Goal: Task Accomplishment & Management: Complete application form

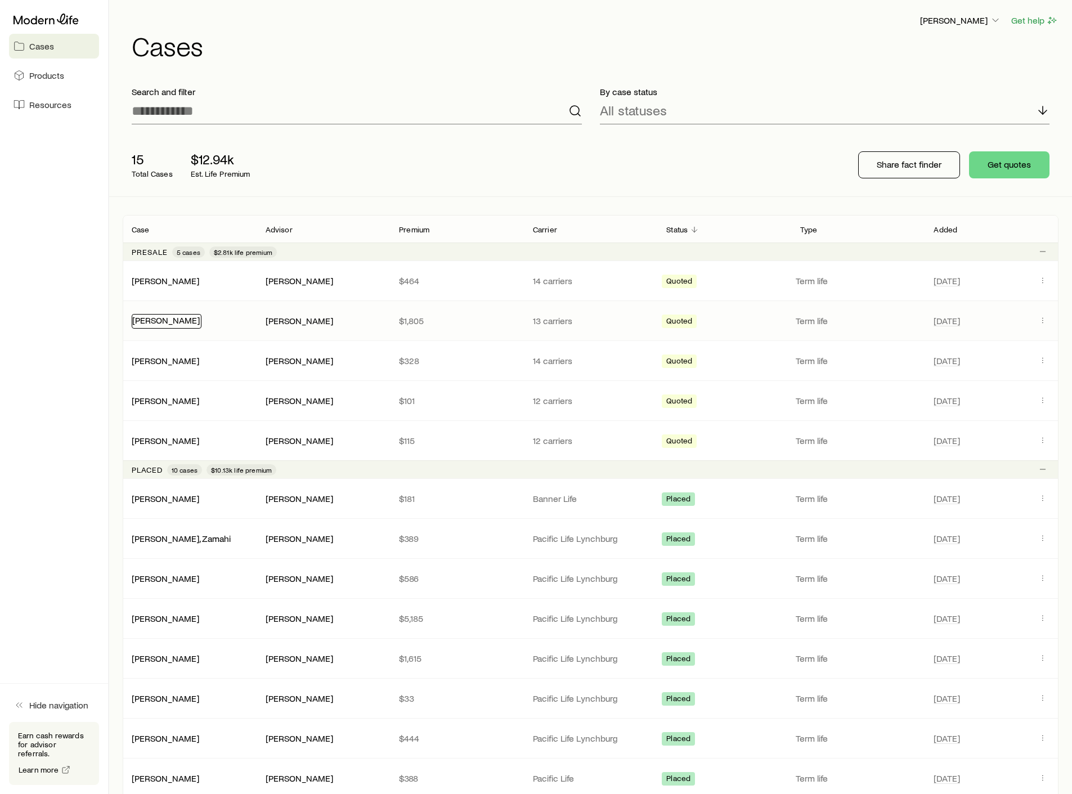
click at [176, 320] on link "[PERSON_NAME]" at bounding box center [166, 319] width 68 height 11
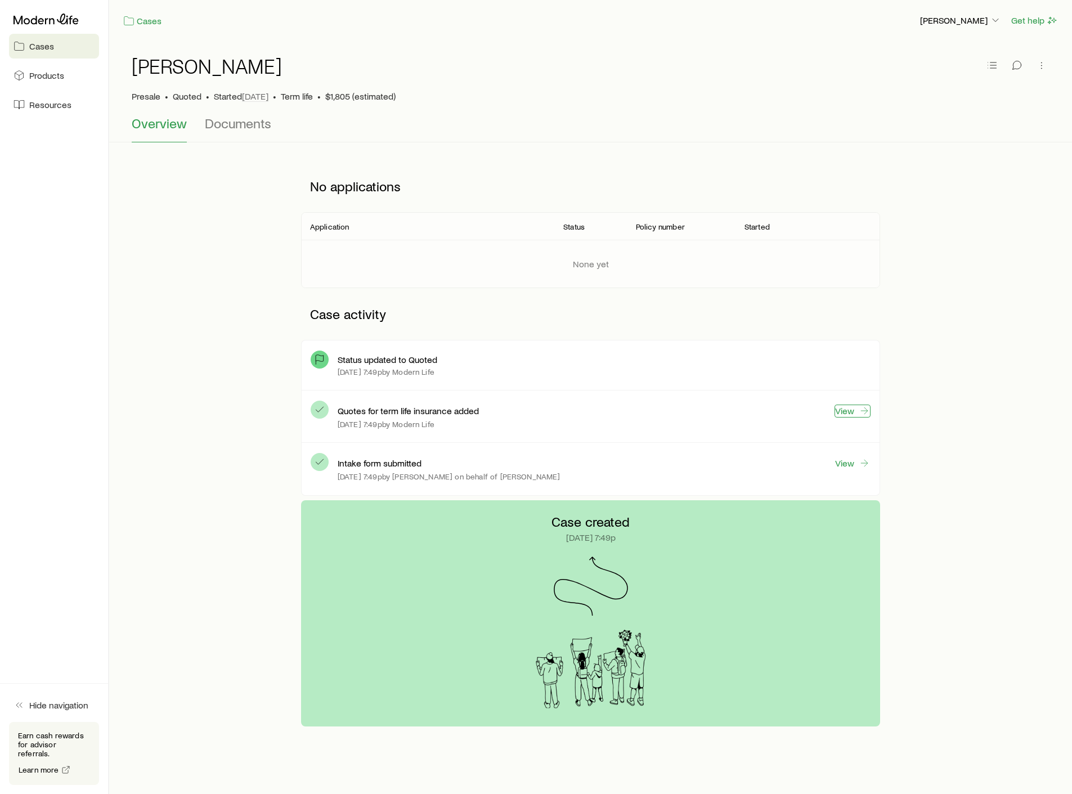
click at [858, 411] on icon at bounding box center [863, 410] width 11 height 11
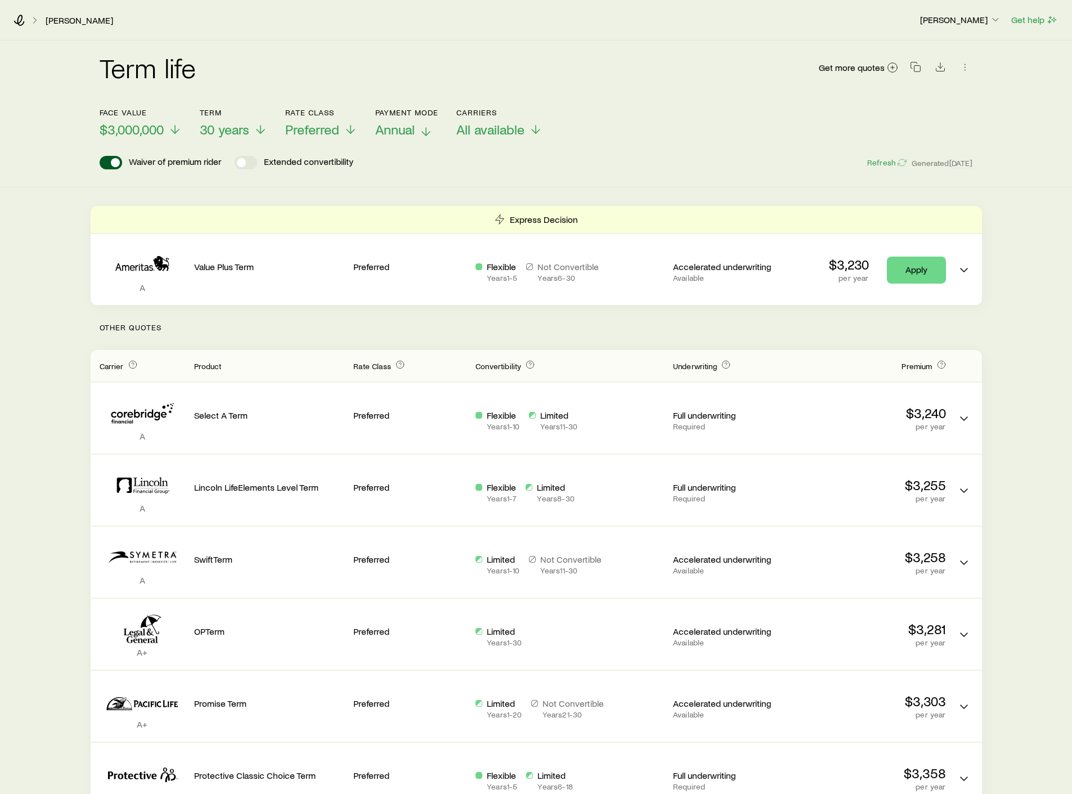
click at [415, 129] on span "Annual" at bounding box center [394, 130] width 39 height 16
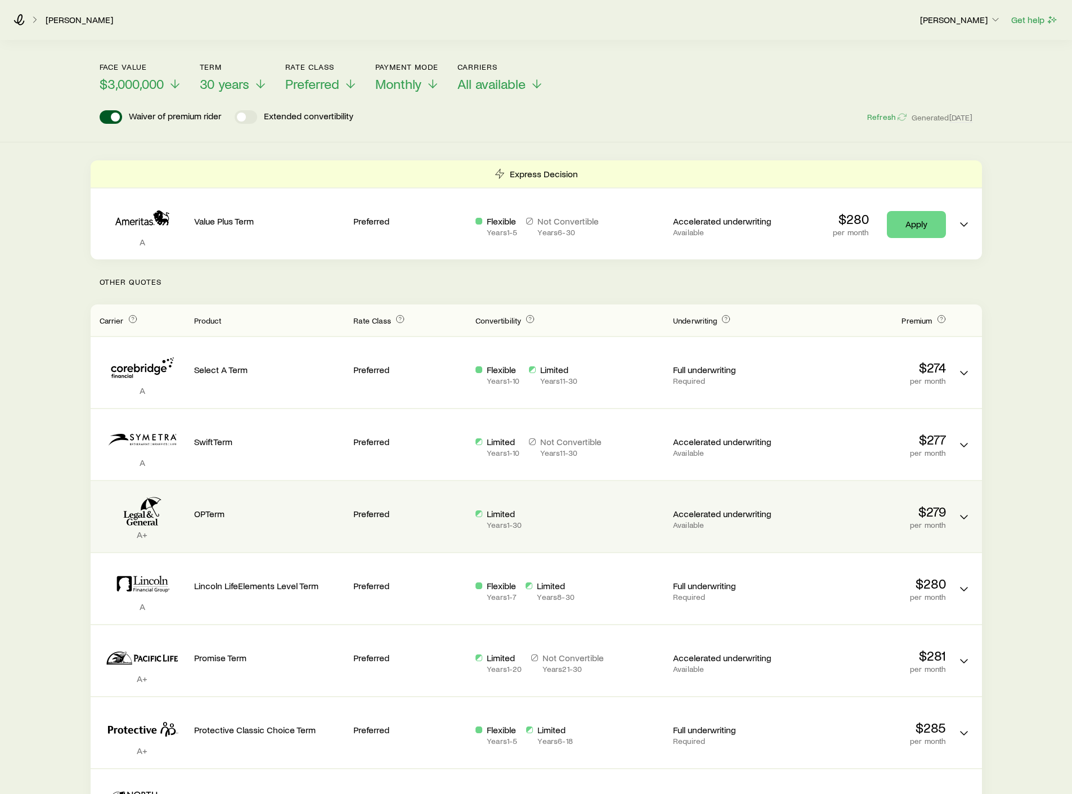
scroll to position [55, 0]
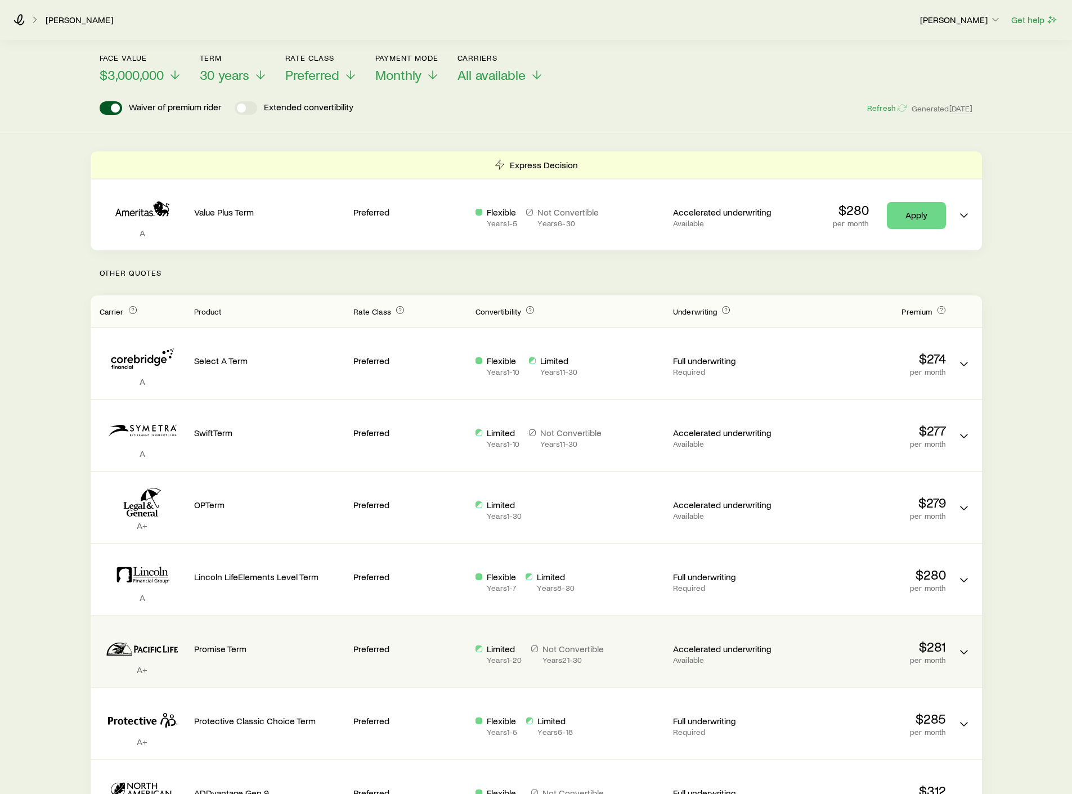
click at [932, 653] on p "$281" at bounding box center [870, 646] width 151 height 16
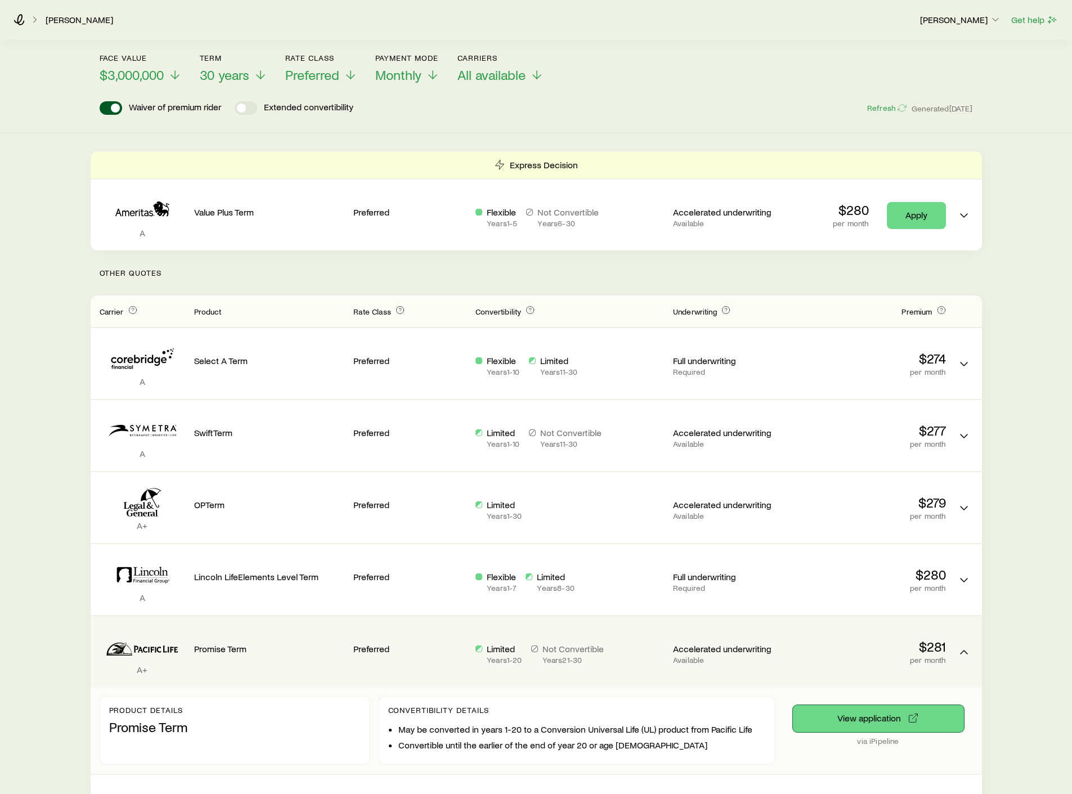
click at [869, 719] on button "View application" at bounding box center [878, 718] width 171 height 27
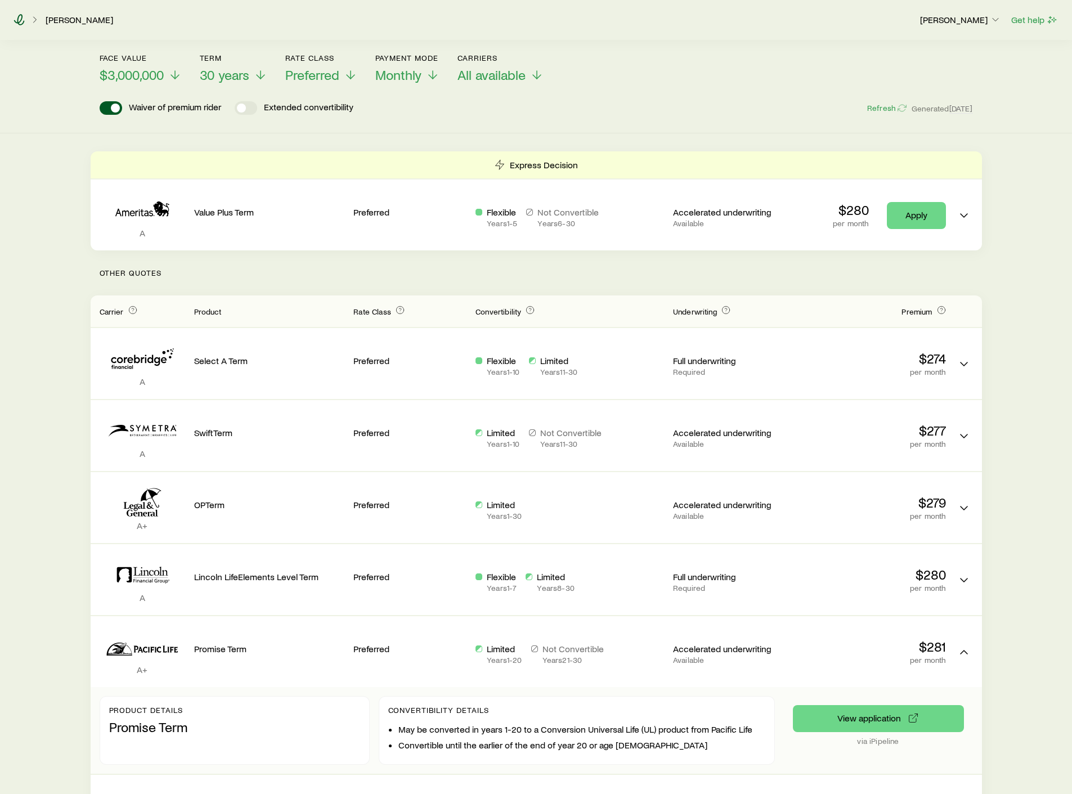
click at [17, 20] on icon at bounding box center [19, 19] width 11 height 11
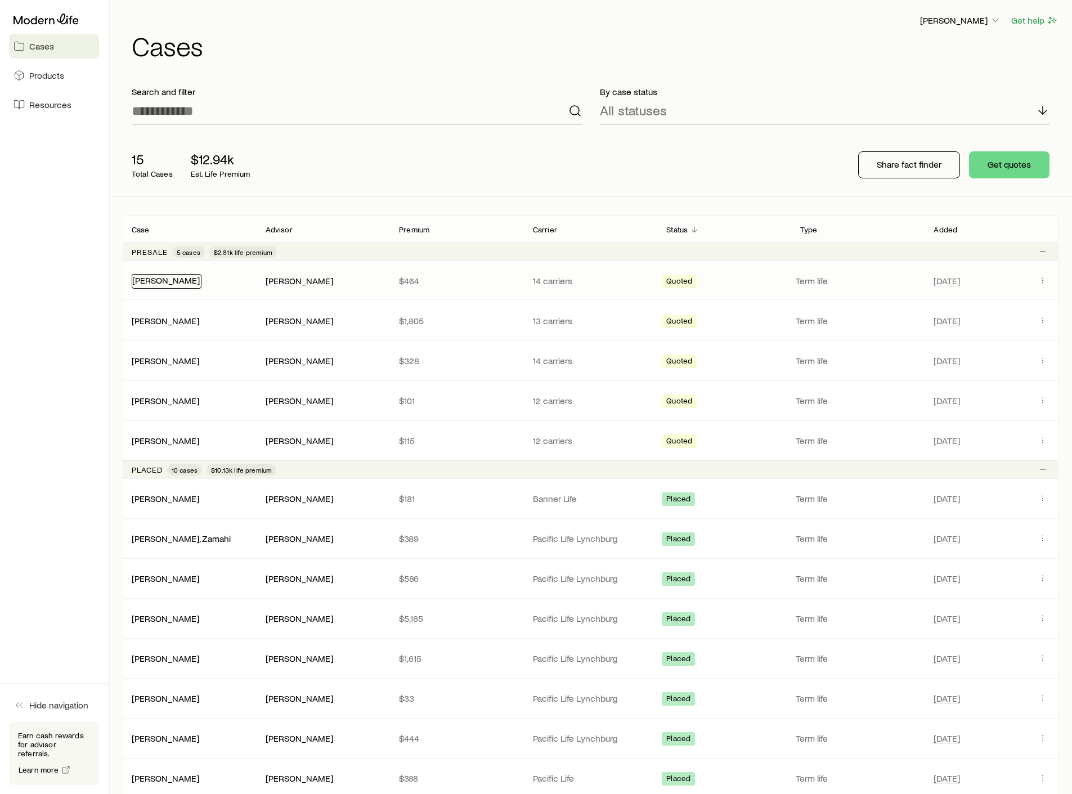
click at [147, 280] on link "[PERSON_NAME]" at bounding box center [166, 280] width 68 height 11
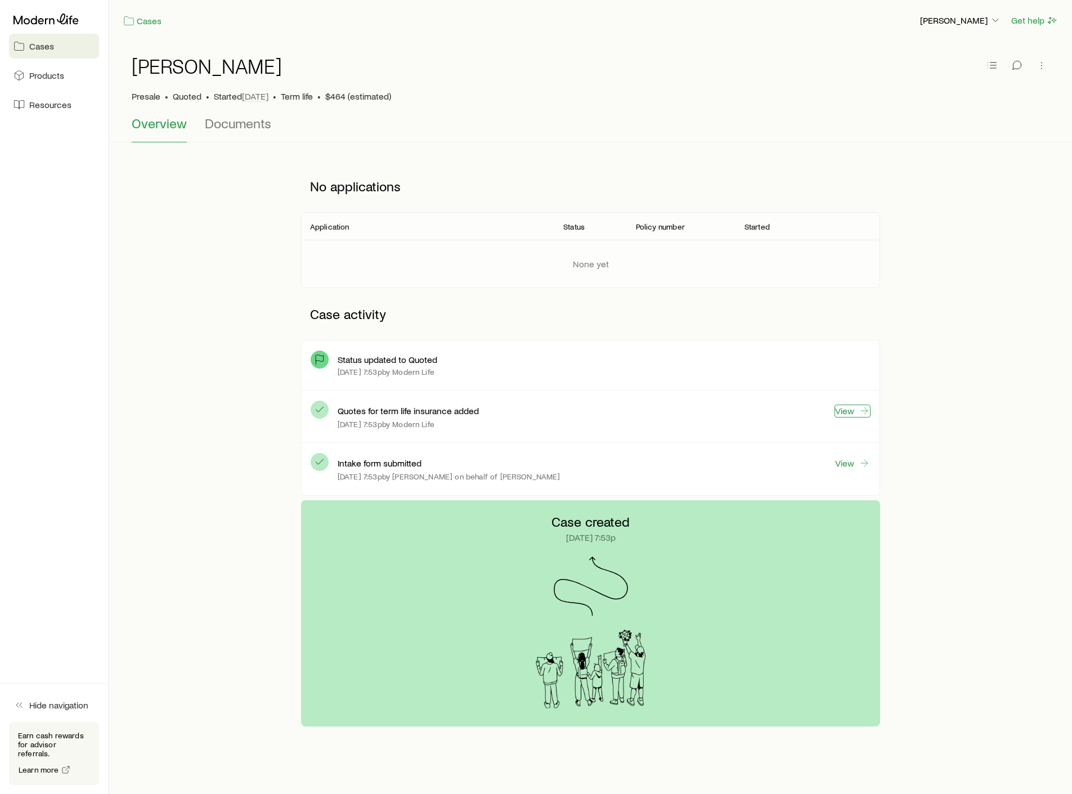
click at [858, 413] on icon at bounding box center [863, 410] width 11 height 11
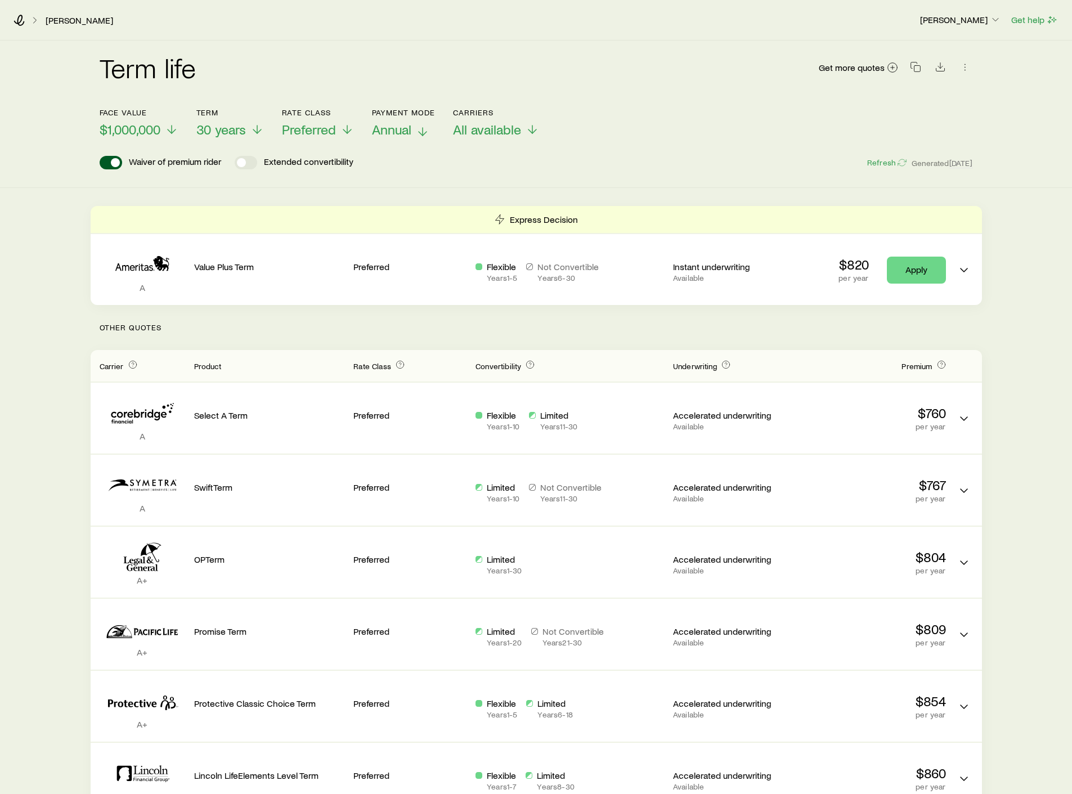
click at [407, 131] on span "Annual" at bounding box center [391, 130] width 39 height 16
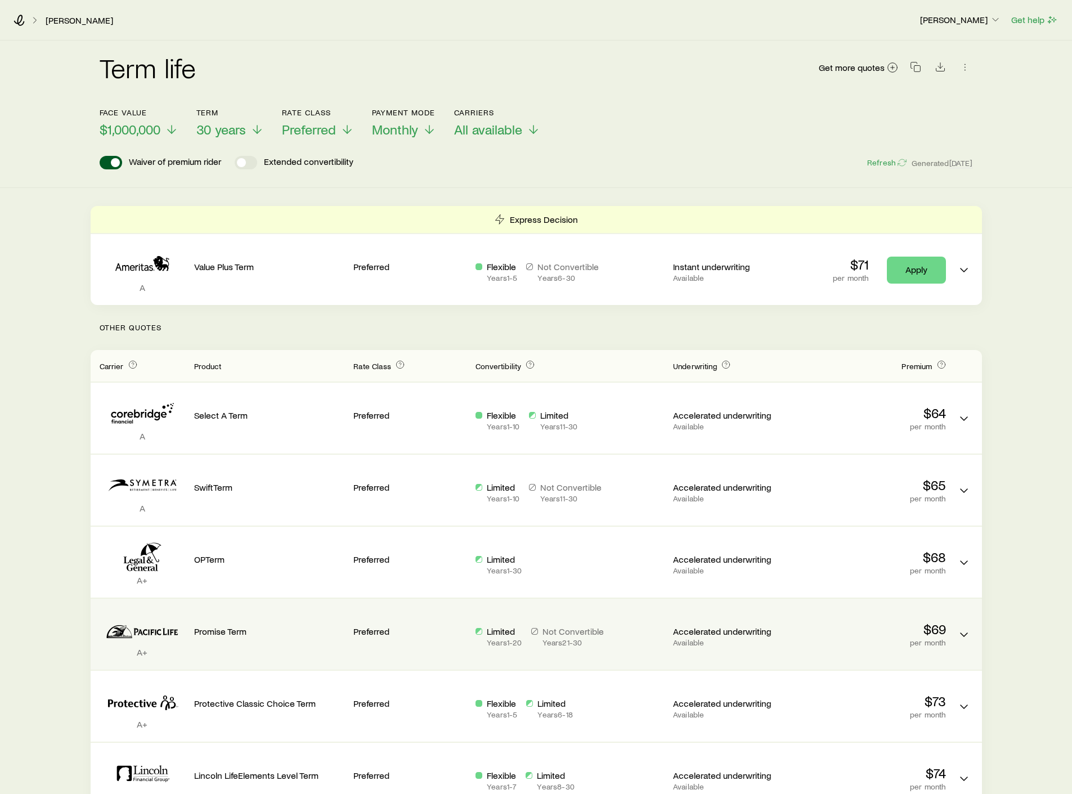
click at [948, 631] on div "A+ Promise Term Preferred Limited Years 1 - 20 Not Convertible Years 21 - 30 Ac…" at bounding box center [536, 634] width 891 height 71
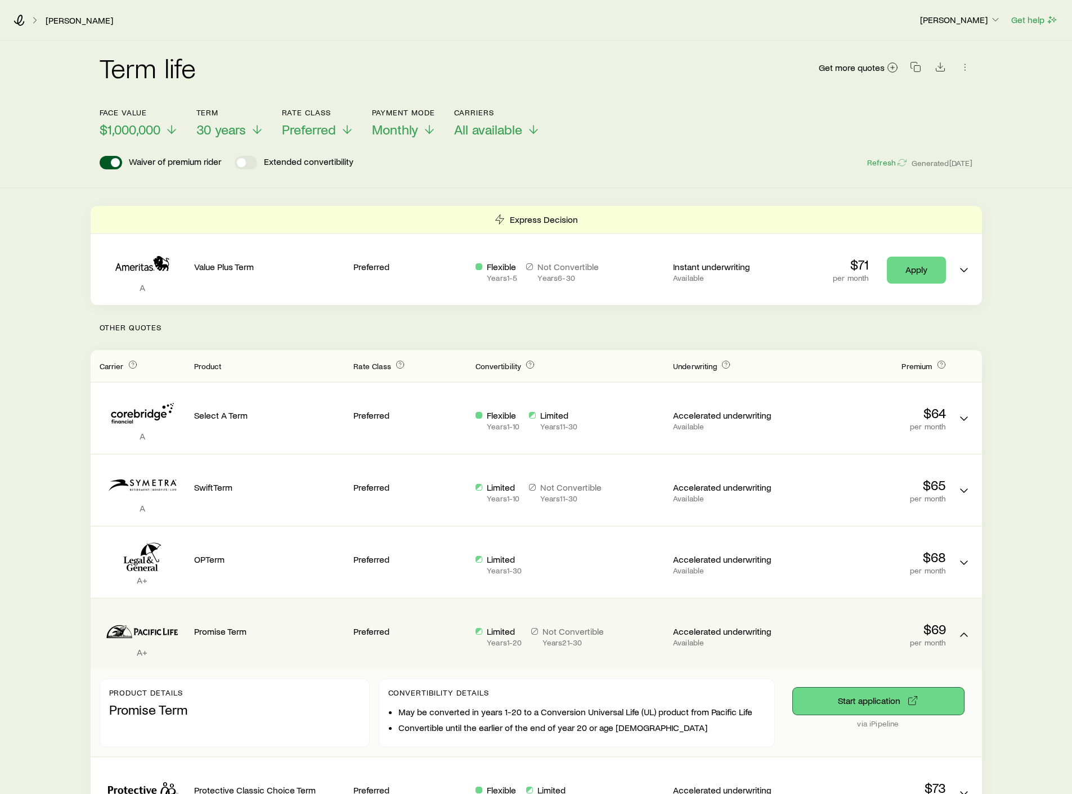
click at [876, 704] on button "Start application" at bounding box center [878, 700] width 171 height 27
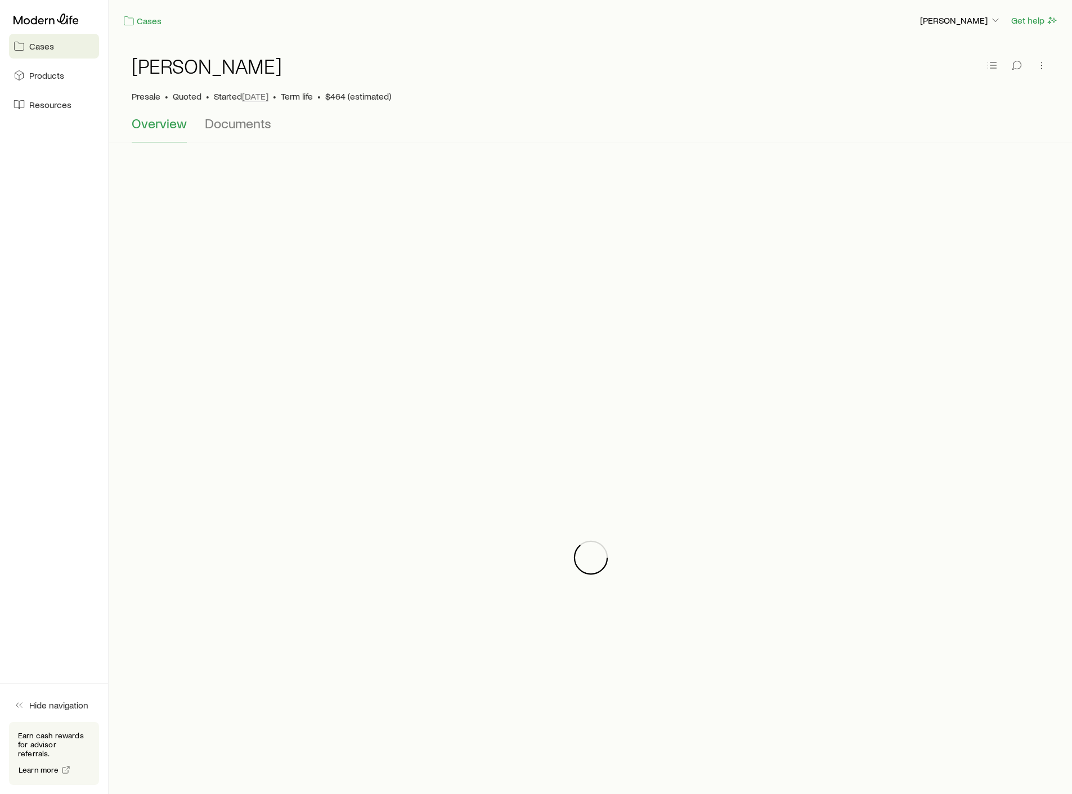
click at [38, 56] on link "Cases" at bounding box center [54, 46] width 90 height 25
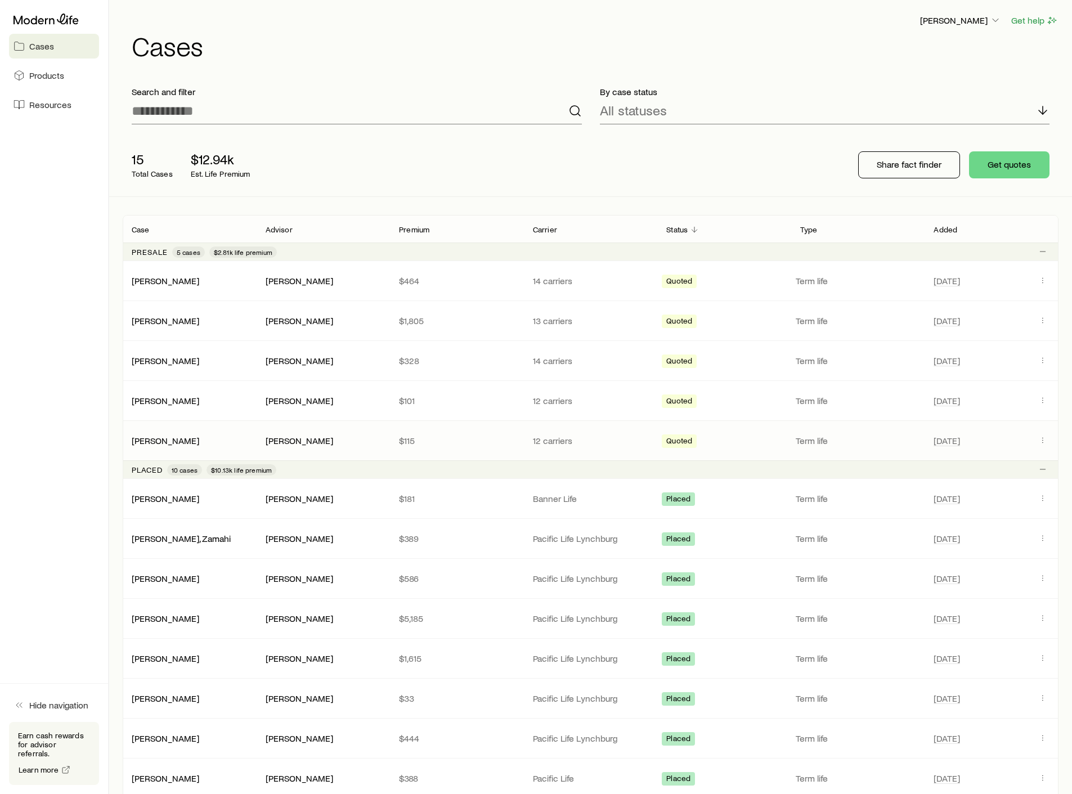
scroll to position [348, 0]
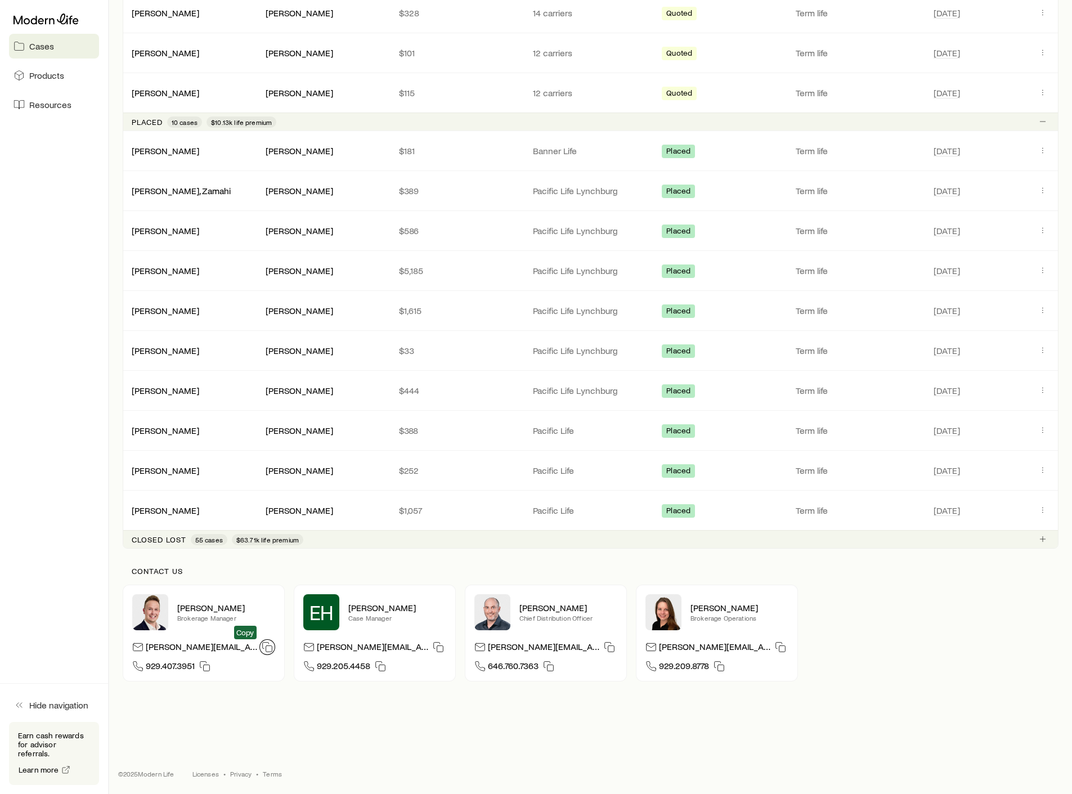
click at [262, 646] on icon "button" at bounding box center [267, 646] width 11 height 11
